Goal: Ask a question

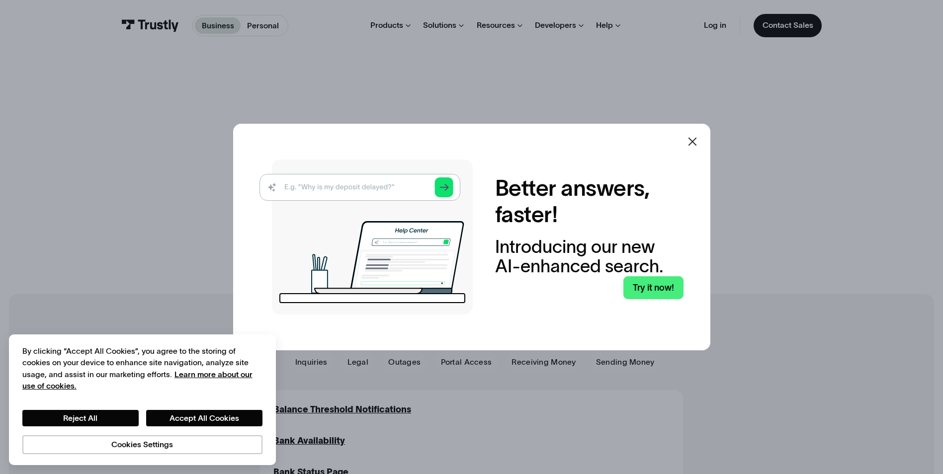
click at [696, 138] on icon at bounding box center [693, 142] width 12 height 12
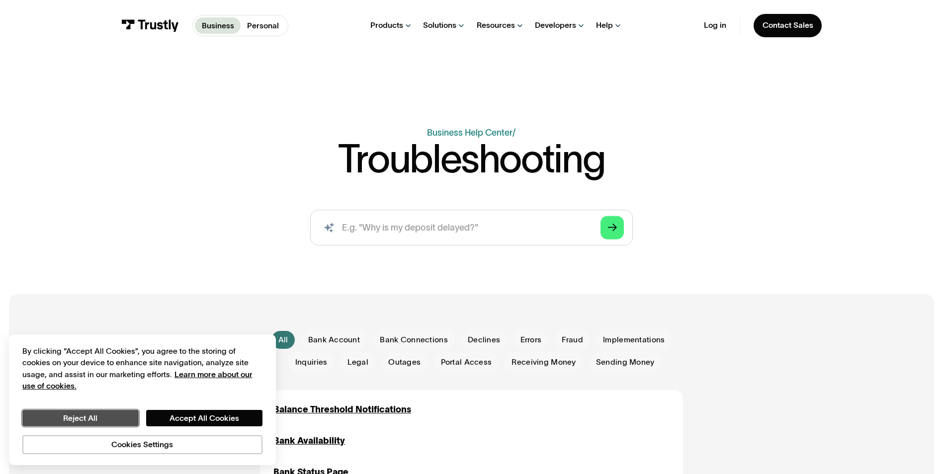
click at [83, 416] on button "Reject All" at bounding box center [80, 418] width 116 height 17
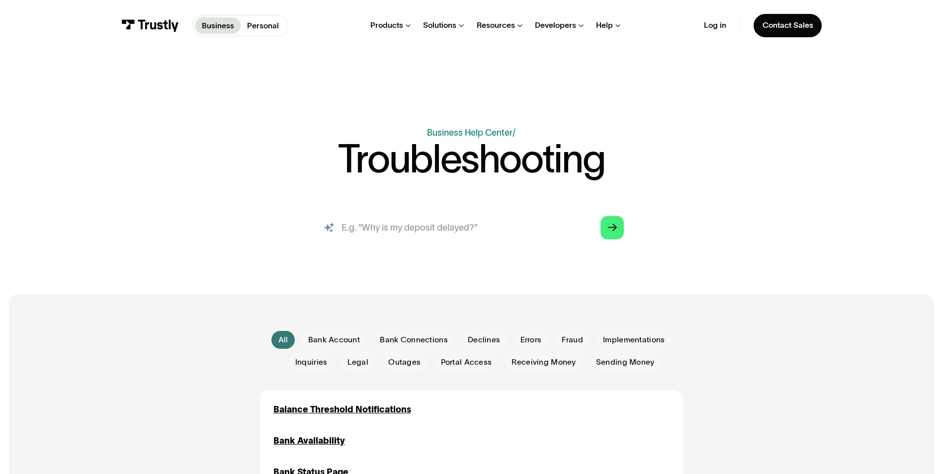
click at [429, 237] on input "search" at bounding box center [471, 228] width 323 height 36
click at [426, 228] on input "search" at bounding box center [471, 228] width 323 height 36
type input "my [PERSON_NAME] payment to KLM was declined"
click at [615, 233] on icon "Arrow Right" at bounding box center [612, 227] width 9 height 9
click at [617, 230] on icon "Arrow Right" at bounding box center [612, 227] width 9 height 9
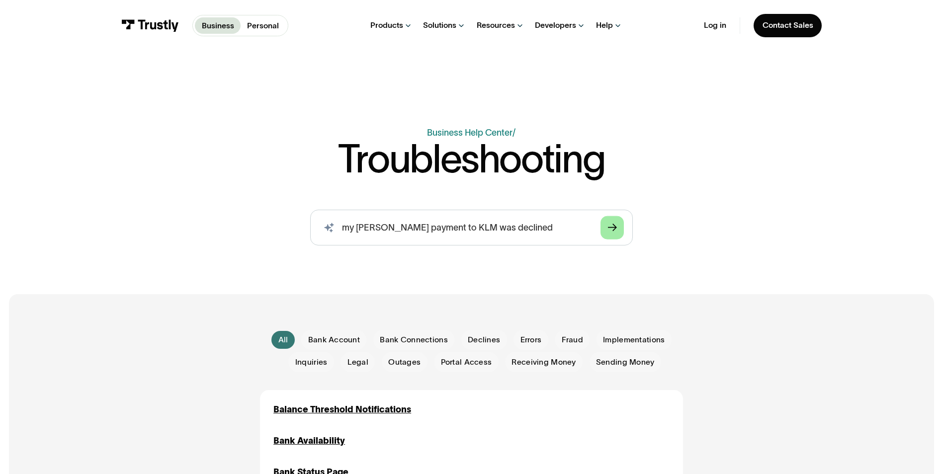
click at [616, 230] on icon "Arrow Right" at bounding box center [612, 227] width 9 height 9
